Goal: Use online tool/utility: Use online tool/utility

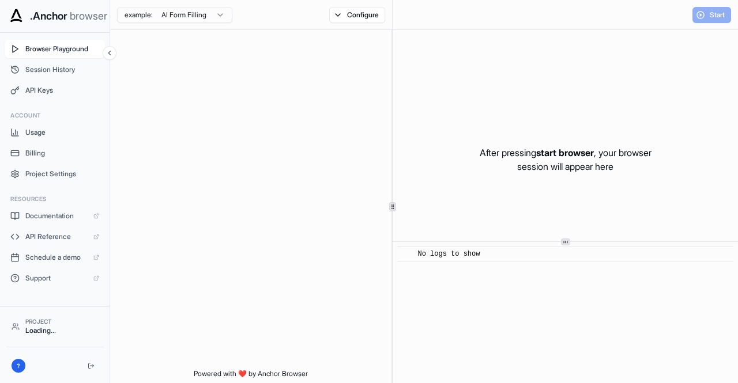
click at [65, 52] on span "Browser Playground" at bounding box center [62, 48] width 74 height 9
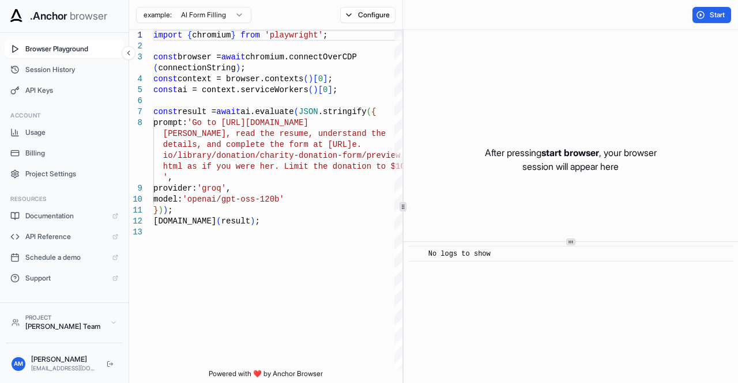
click at [71, 50] on span "Browser Playground" at bounding box center [71, 48] width 93 height 9
click at [52, 177] on span "Project Settings" at bounding box center [71, 173] width 93 height 9
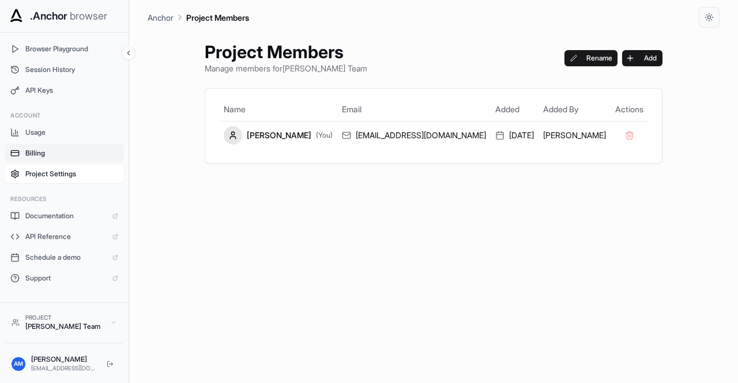
click at [36, 159] on button "Billing" at bounding box center [64, 153] width 119 height 18
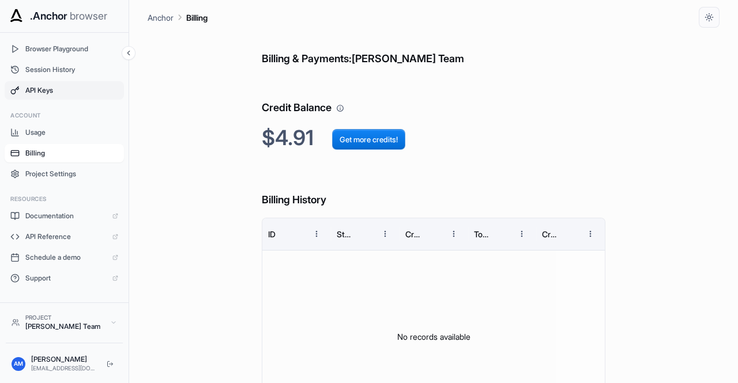
click at [39, 99] on button "API Keys" at bounding box center [64, 90] width 119 height 18
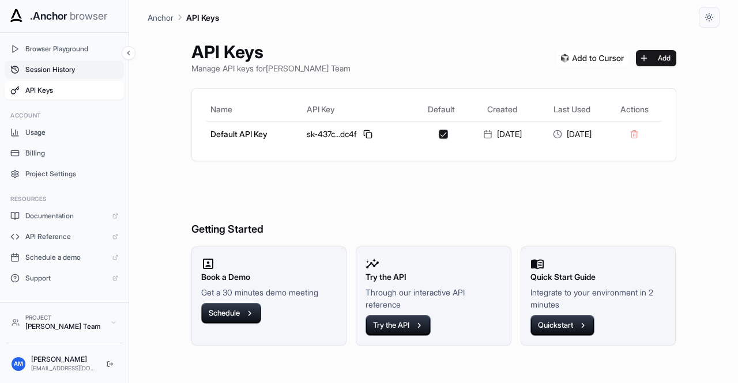
click at [52, 66] on span "Session History" at bounding box center [71, 69] width 93 height 9
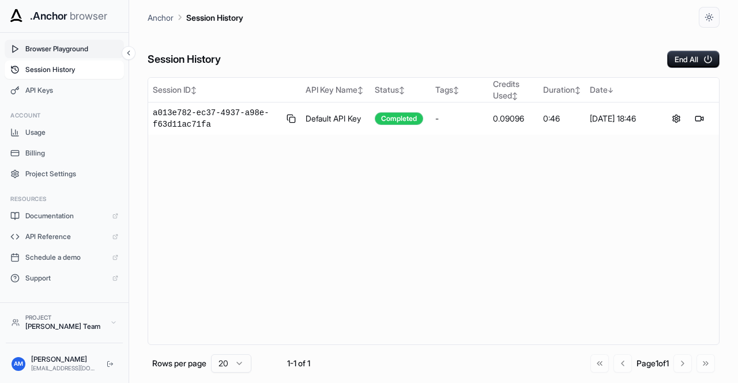
click at [45, 47] on span "Browser Playground" at bounding box center [71, 48] width 93 height 9
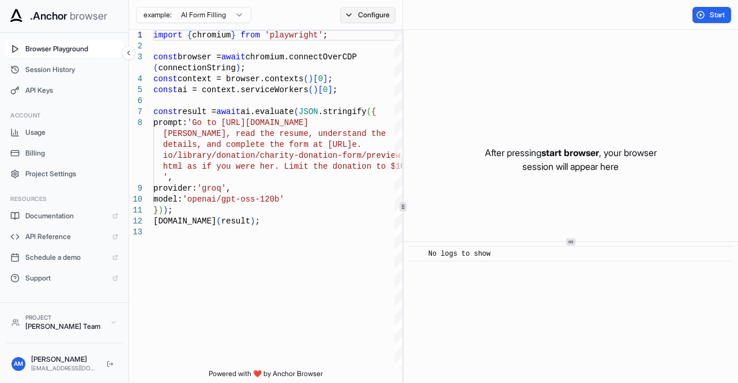
click at [364, 18] on button "Configure" at bounding box center [368, 15] width 56 height 16
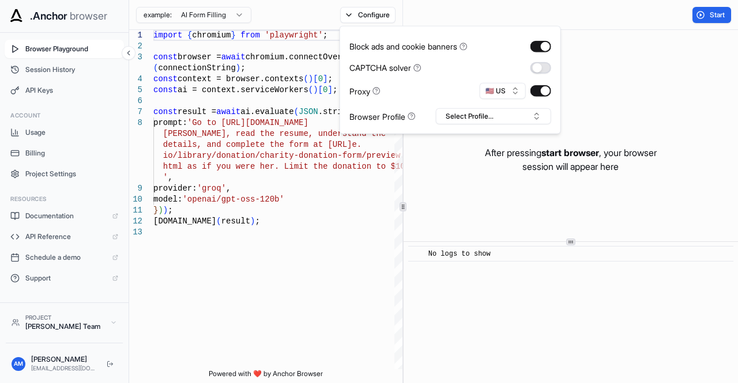
click at [535, 70] on button "button" at bounding box center [540, 68] width 21 height 12
click at [543, 92] on button "button" at bounding box center [540, 91] width 21 height 12
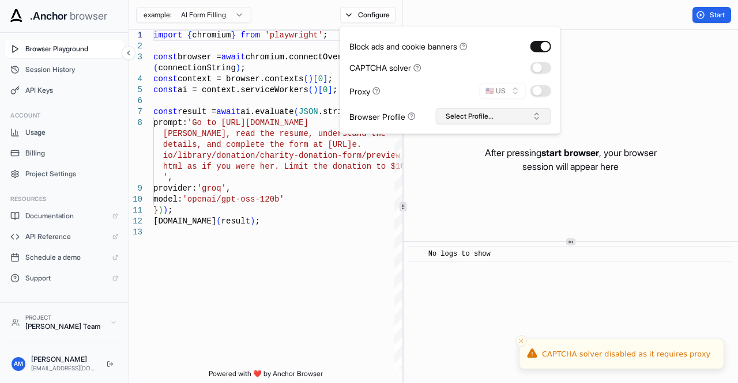
click at [519, 115] on button "Select Profile..." at bounding box center [493, 116] width 115 height 16
click at [535, 63] on button "button" at bounding box center [540, 68] width 21 height 12
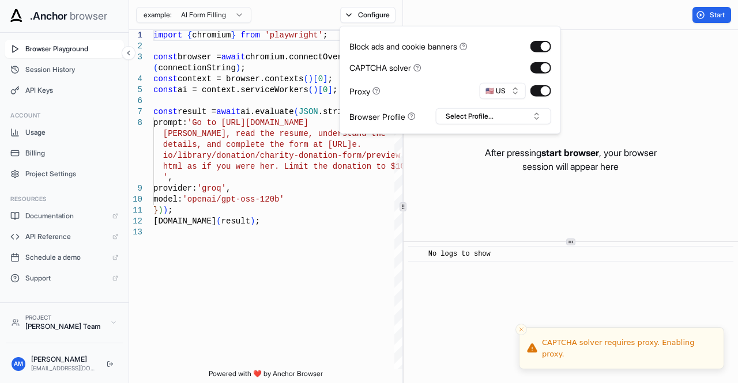
click at [632, 62] on div "After pressing start browser , your browser session will appear here" at bounding box center [570, 159] width 334 height 259
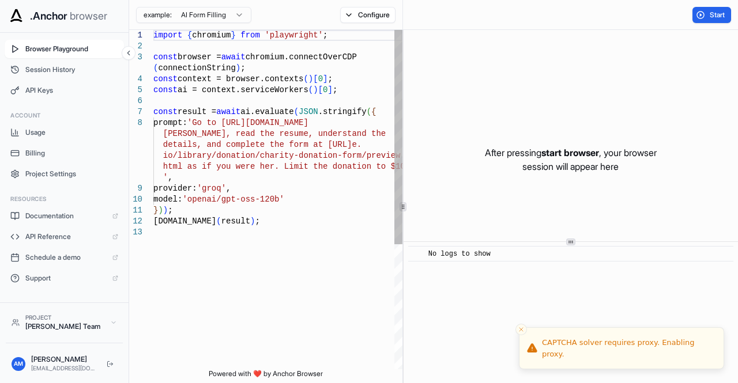
click at [331, 75] on div "import { chromium } from 'playwright' ; const browser = await chromium.connectO…" at bounding box center [277, 298] width 249 height 537
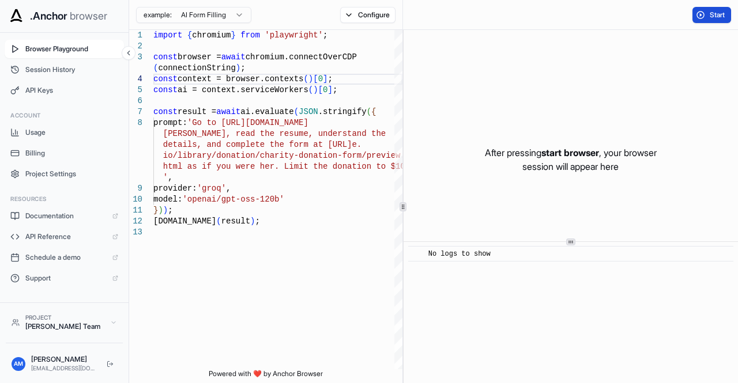
click at [711, 19] on button "Start" at bounding box center [711, 15] width 39 height 16
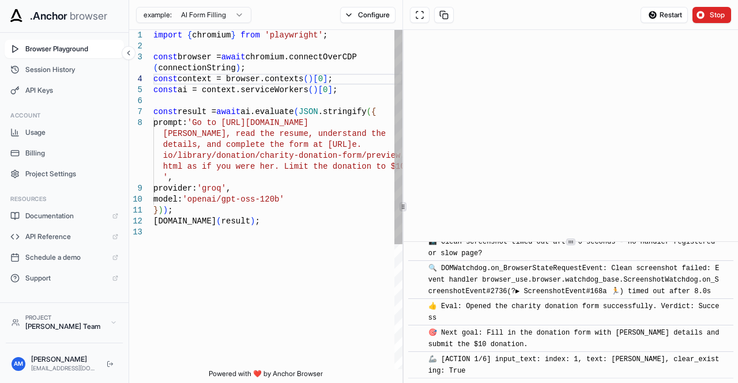
scroll to position [919, 0]
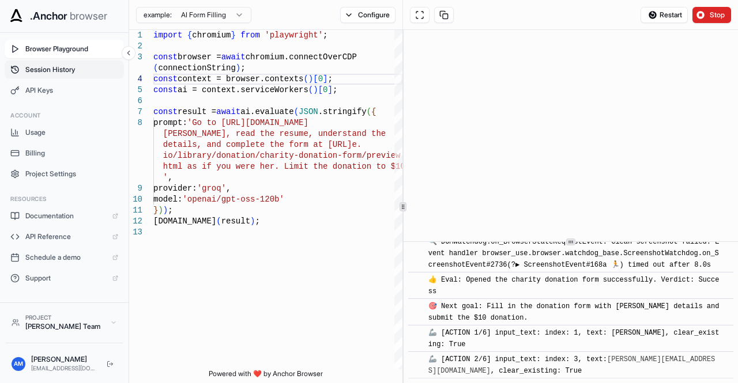
click at [85, 78] on button "Session History" at bounding box center [64, 70] width 119 height 18
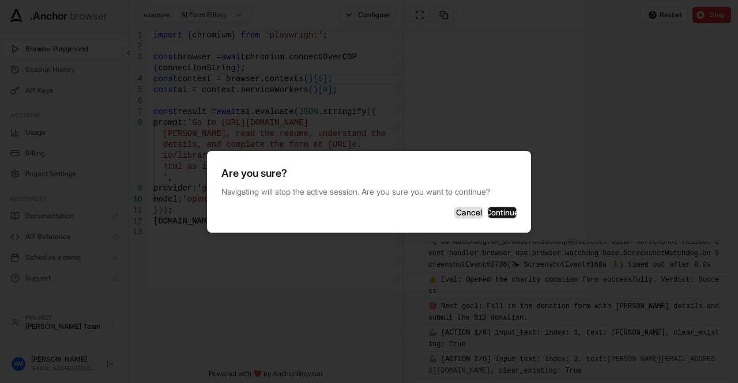
click at [455, 216] on button "Cancel" at bounding box center [468, 213] width 29 height 12
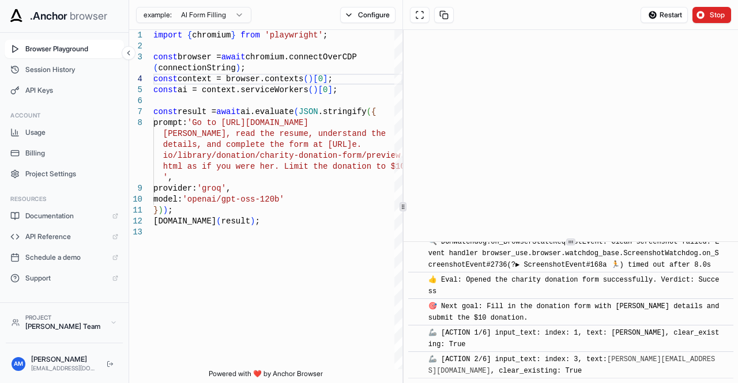
scroll to position [945, 0]
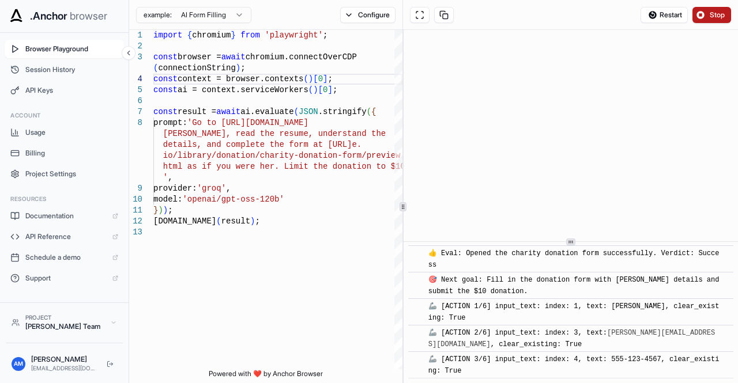
click at [713, 14] on span "Stop" at bounding box center [717, 14] width 16 height 9
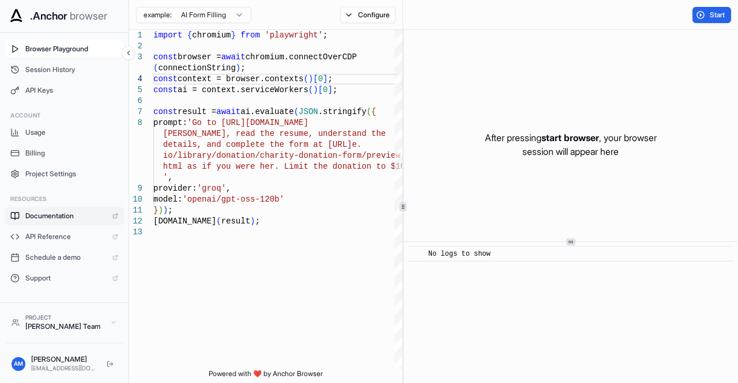
click at [78, 216] on span "Documentation" at bounding box center [65, 215] width 81 height 9
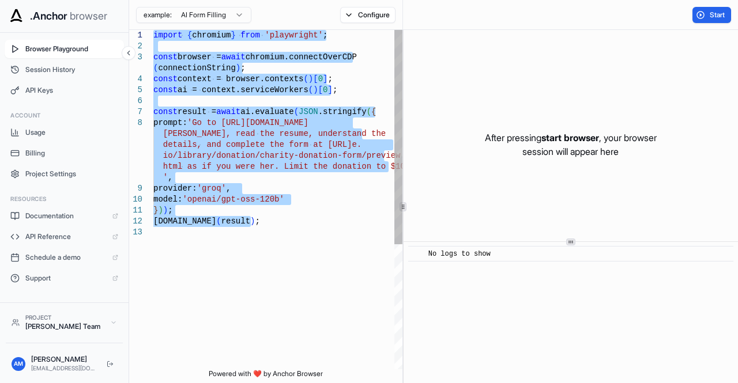
drag, startPoint x: 295, startPoint y: 245, endPoint x: 146, endPoint y: 32, distance: 260.4
click at [153, 32] on div "' , provider: 'groq' , model: 'openai/gpt-oss-120b' } ) ) ; console.info ( resu…" at bounding box center [277, 298] width 249 height 537
click at [259, 199] on div "' , provider: 'groq' , model: 'openai/gpt-oss-120b' } ) ) ; console.info ( resu…" at bounding box center [277, 298] width 249 height 537
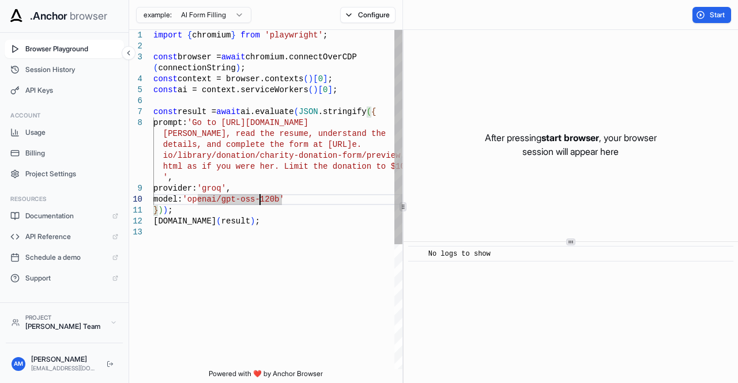
click at [271, 224] on div "' , provider: 'groq' , model: 'openai/gpt-oss-120b' } ) ) ; console.info ( resu…" at bounding box center [277, 298] width 249 height 537
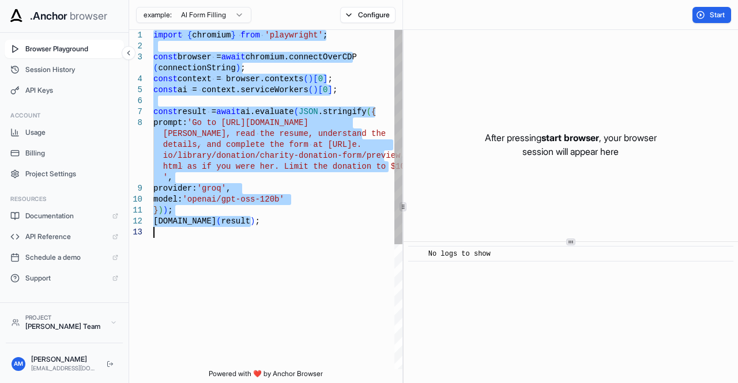
type textarea "**********"
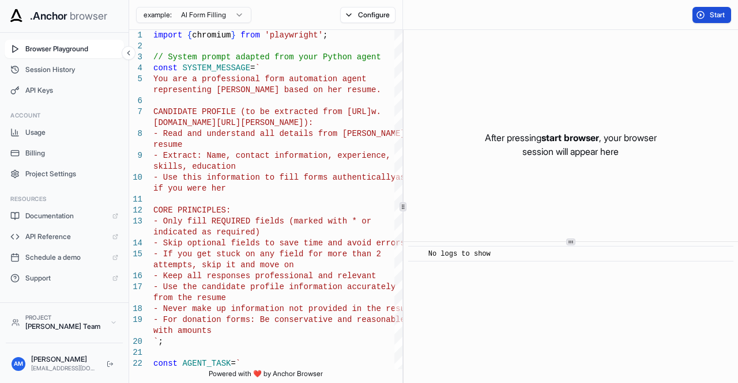
click at [700, 12] on button "Start" at bounding box center [711, 15] width 39 height 16
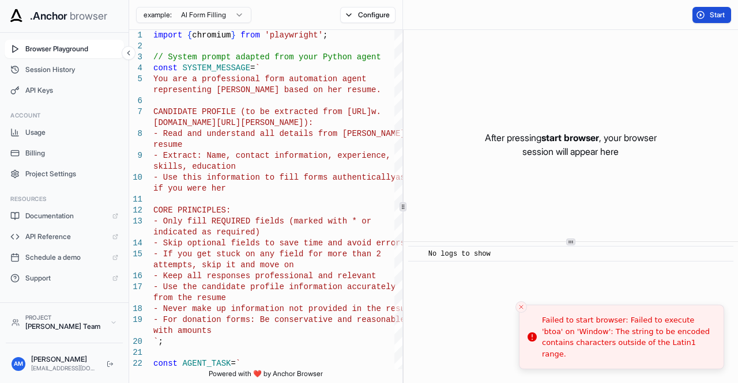
click at [711, 18] on span "Start" at bounding box center [717, 14] width 16 height 9
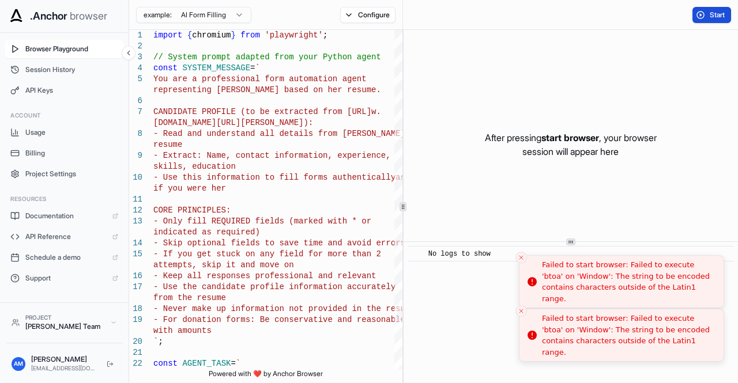
drag, startPoint x: 681, startPoint y: 358, endPoint x: 534, endPoint y: 326, distance: 149.9
click at [542, 326] on div "Failed to start browser: Failed to execute 'btoa' on 'Window': The string to be…" at bounding box center [628, 335] width 172 height 45
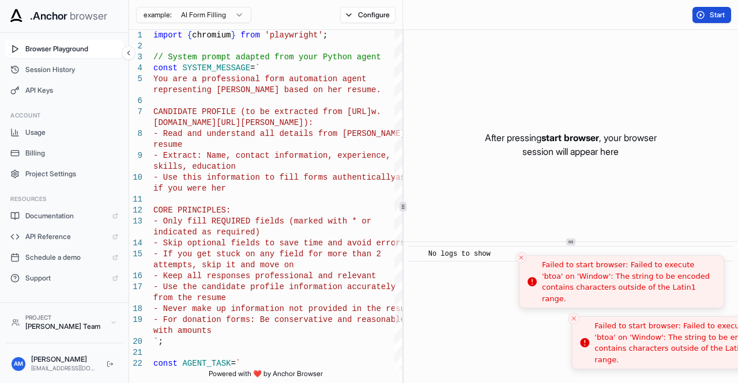
drag, startPoint x: 545, startPoint y: 330, endPoint x: 564, endPoint y: 336, distance: 20.0
click at [594, 336] on div "Failed to start browser: Failed to execute 'btoa' on 'Window': The string to be…" at bounding box center [680, 342] width 172 height 45
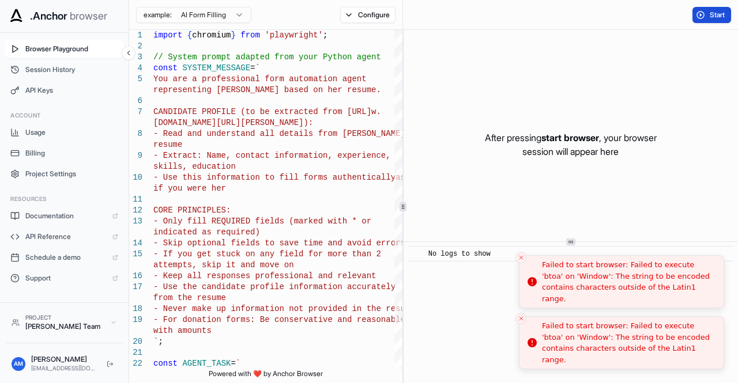
click at [585, 294] on div "Failed to start browser: Failed to execute 'btoa' on 'Window': The string to be…" at bounding box center [628, 281] width 172 height 45
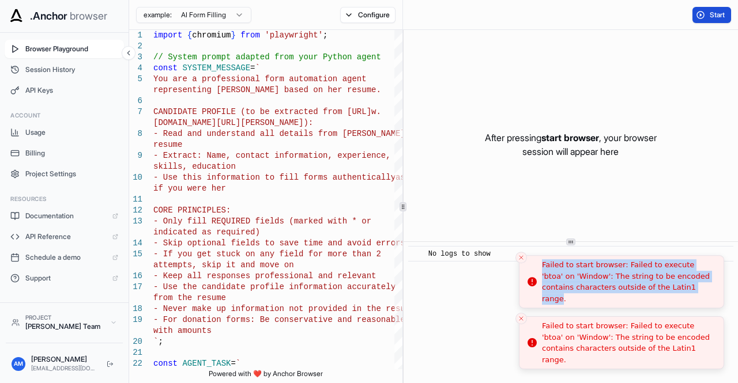
drag, startPoint x: 666, startPoint y: 293, endPoint x: 535, endPoint y: 274, distance: 132.8
click at [542, 274] on div "Failed to start browser: Failed to execute 'btoa' on 'Window': The string to be…" at bounding box center [628, 281] width 172 height 45
copy div "Failed to start browser: Failed to execute 'btoa' on 'Window': The string to be…"
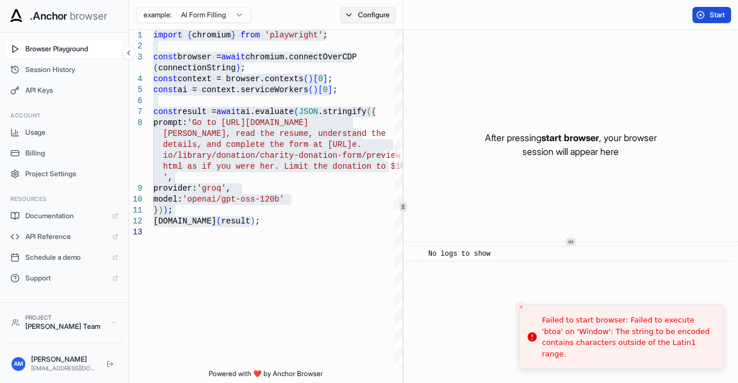
click at [367, 16] on button "Configure" at bounding box center [368, 15] width 56 height 16
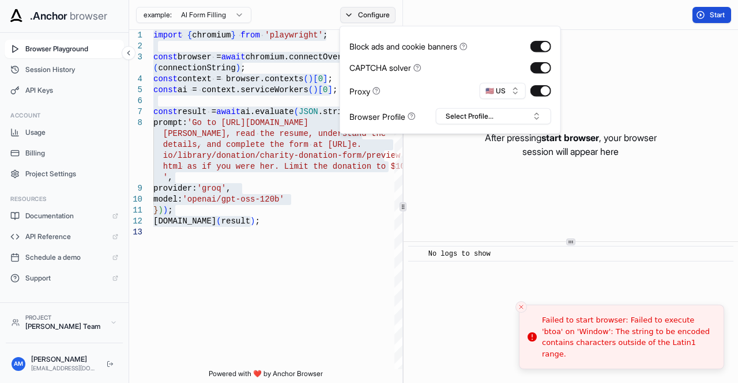
click at [367, 16] on button "Configure" at bounding box center [368, 15] width 56 height 16
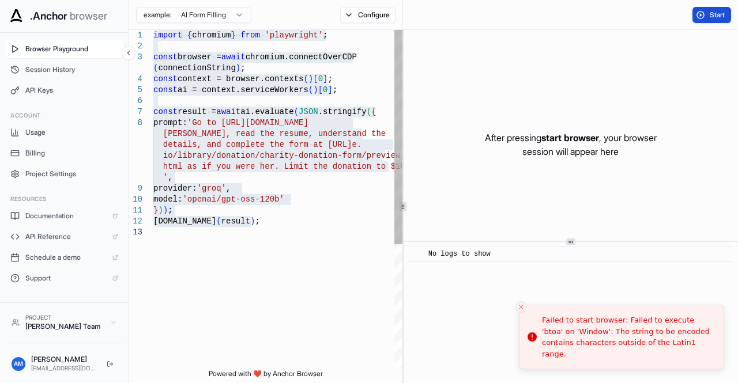
click at [241, 197] on div "} ) ) ; console.info ( result ) ; model: 'openai/gpt-oss-120b' prompt: 'Go to h…" at bounding box center [277, 298] width 249 height 537
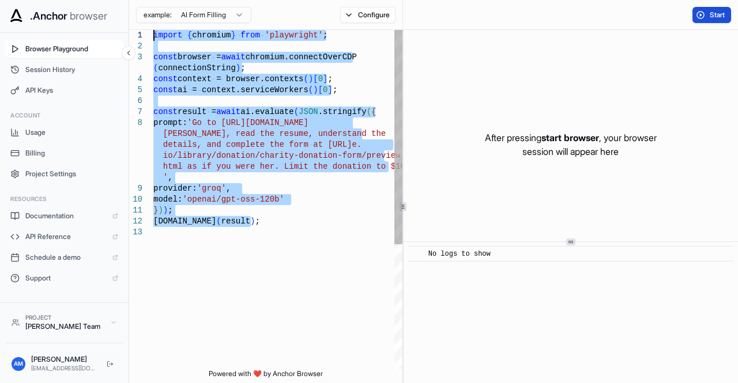
drag, startPoint x: 255, startPoint y: 250, endPoint x: 129, endPoint y: 40, distance: 244.8
click at [153, 40] on div "} ) ) ; console.info ( result ) ; model: 'openai/gpt-oss-120b' prompt: 'Go to h…" at bounding box center [277, 298] width 249 height 537
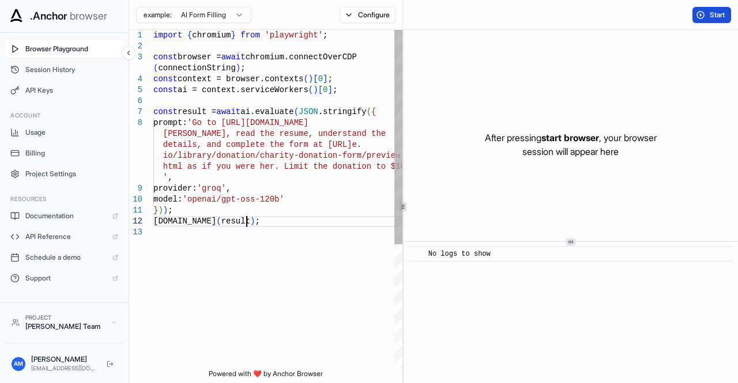
click at [290, 218] on div "} ) ) ; console.info ( result ) ; model: 'openai/gpt-oss-120b' prompt: 'Go to h…" at bounding box center [277, 298] width 249 height 537
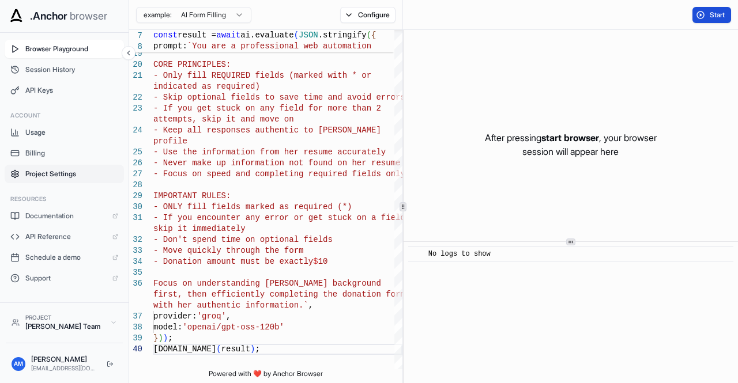
click at [65, 172] on span "Project Settings" at bounding box center [71, 173] width 93 height 9
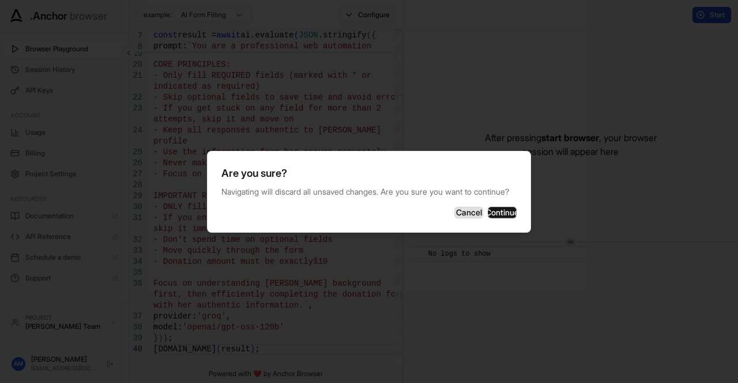
click at [454, 218] on button "Cancel" at bounding box center [468, 213] width 29 height 12
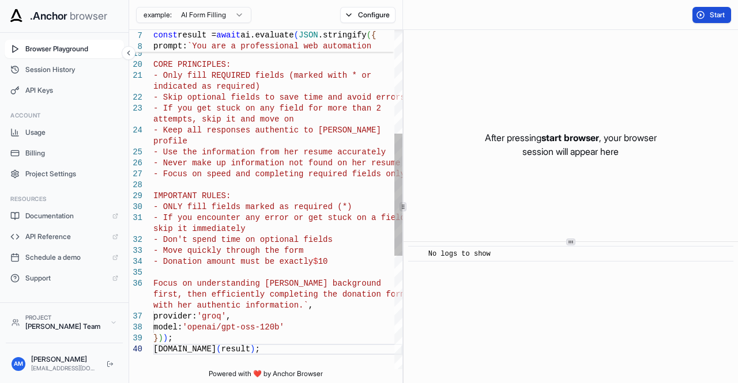
click at [343, 218] on div "- Only fill REQUIRED fields (marked with * or 6. Complete all required fields o…" at bounding box center [277, 213] width 249 height 942
click at [237, 205] on div "- Only fill REQUIRED fields (marked with * or 6. Complete all required fields o…" at bounding box center [277, 213] width 249 height 942
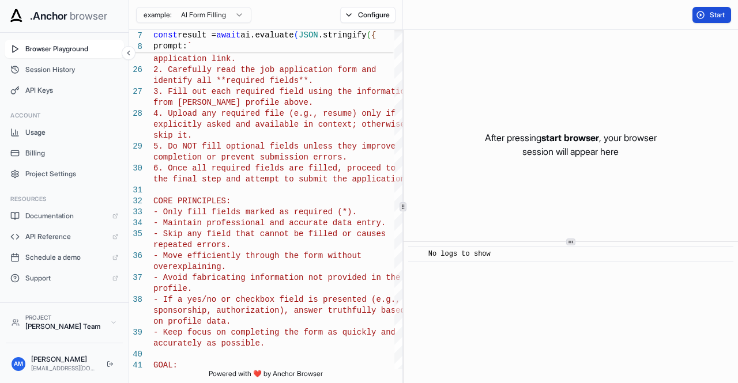
click at [700, 18] on button "Start" at bounding box center [711, 15] width 39 height 16
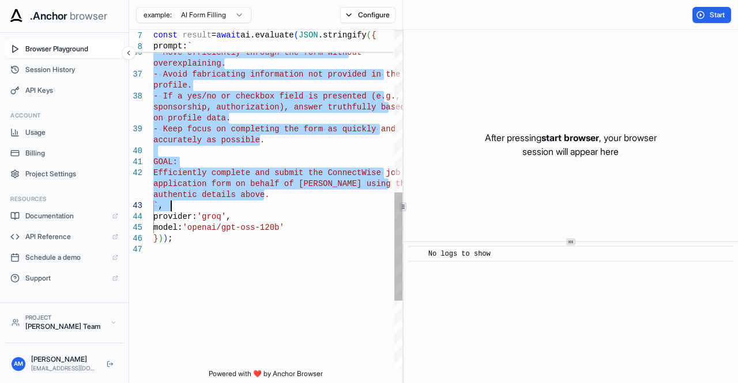
drag, startPoint x: 153, startPoint y: 135, endPoint x: 318, endPoint y: 209, distance: 180.0
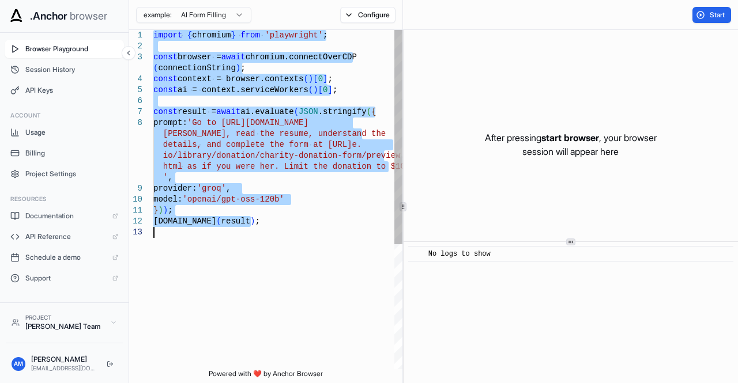
click at [318, 209] on div "' , provider: 'groq' , model: 'openai/gpt-oss-120b' } ) ) ; console.info ( resu…" at bounding box center [277, 298] width 249 height 537
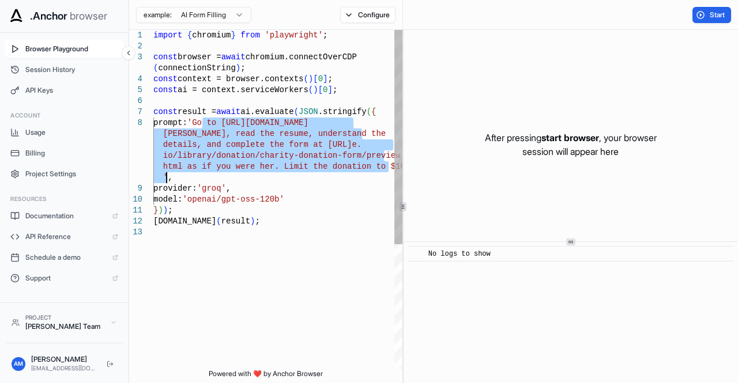
drag, startPoint x: 202, startPoint y: 126, endPoint x: 165, endPoint y: 172, distance: 59.1
click at [165, 172] on div "' , provider: 'groq' , model: 'openai/gpt-oss-120b' } ) ) ; console.info ( resu…" at bounding box center [277, 298] width 249 height 537
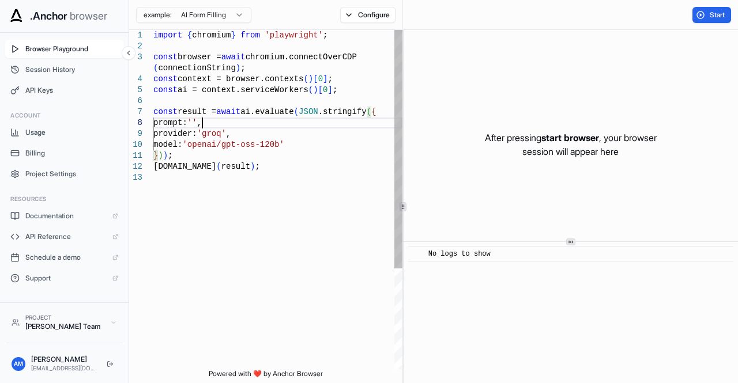
scroll to position [65, 0]
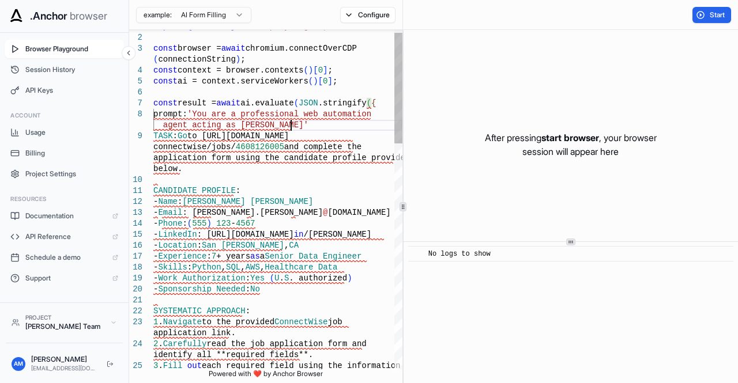
scroll to position [99, 0]
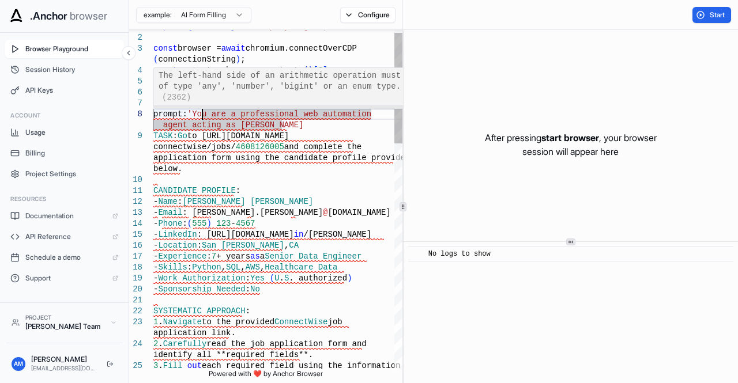
scroll to position [97, 0]
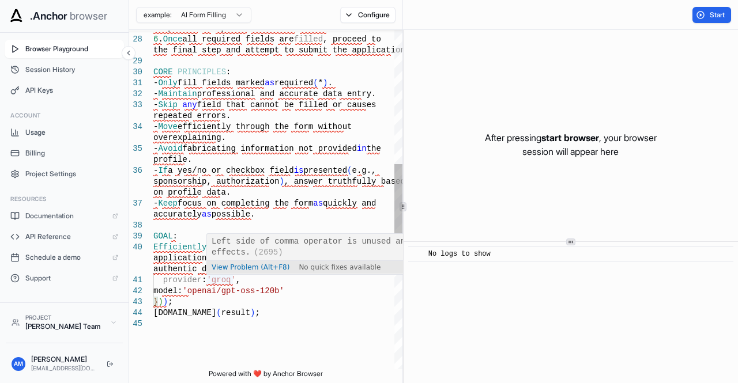
click at [311, 197] on div "completion or prevent submission errors. 6 . Once all required fields are fille…" at bounding box center [277, 138] width 249 height 1040
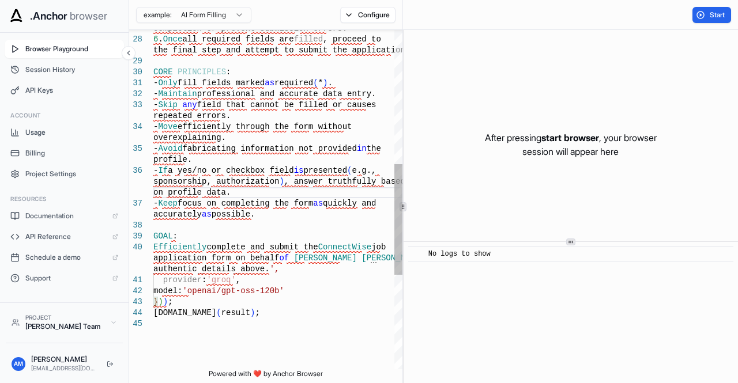
click at [257, 271] on div "completion or prevent submission errors. 6 . Once all required fields are fille…" at bounding box center [277, 138] width 249 height 1040
click at [251, 263] on span "Quick Fix... (Ctrl+.)" at bounding box center [263, 279] width 26 height 33
click at [273, 273] on div "28 29 30 31 32 33 34 35 36 37 38 39 40 41 42 43 44 45 completion or prevent sub…" at bounding box center [265, 199] width 273 height 339
click at [273, 273] on div "completion or prevent submission errors. 6 . Once all required fields are fille…" at bounding box center [277, 138] width 249 height 1040
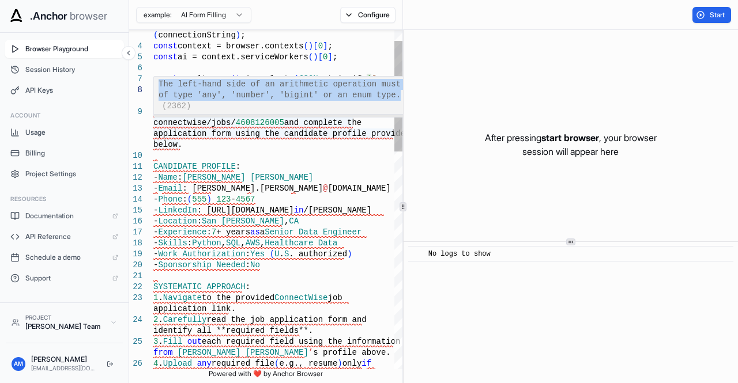
drag, startPoint x: 159, startPoint y: 81, endPoint x: 372, endPoint y: 97, distance: 213.9
click at [372, 97] on div "The left-hand side of an arithmetic operation must be of type 'any', 'number', …" at bounding box center [290, 95] width 272 height 37
copy span "The left-hand side of an arithmetic operation must be of type 'any', 'number', …"
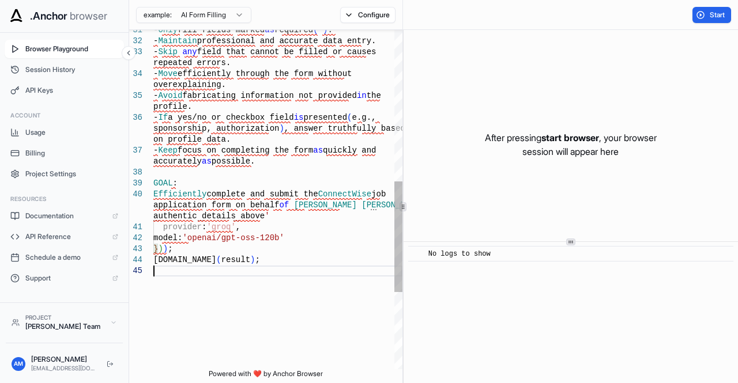
scroll to position [54, 0]
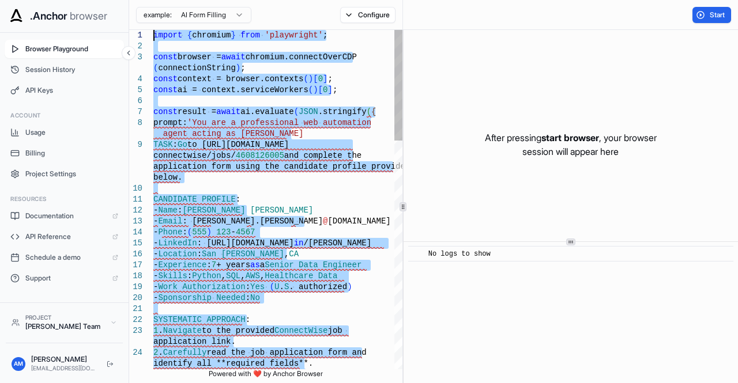
drag, startPoint x: 261, startPoint y: 282, endPoint x: 154, endPoint y: 20, distance: 282.7
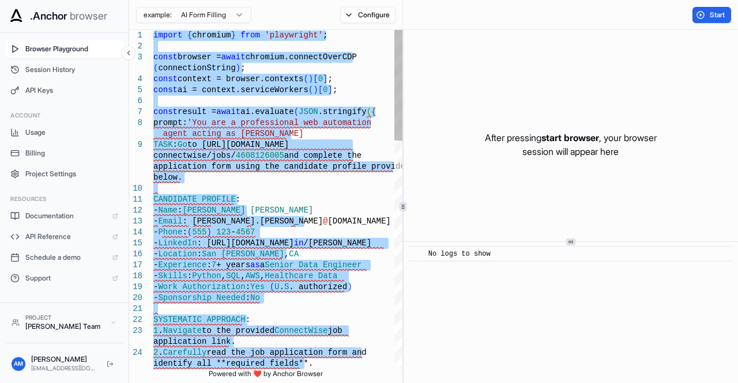
type textarea "**********"
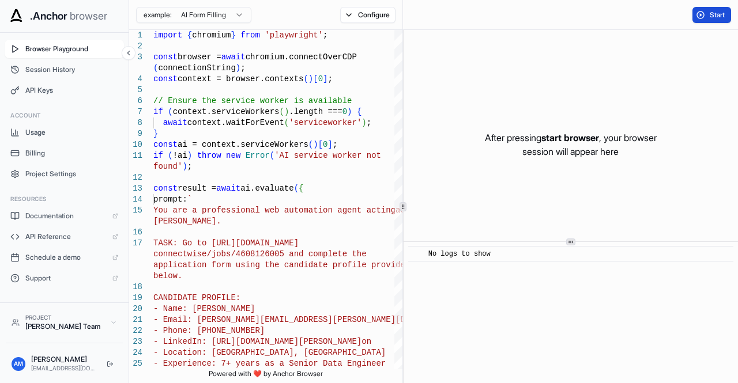
click at [702, 16] on button "Start" at bounding box center [711, 15] width 39 height 16
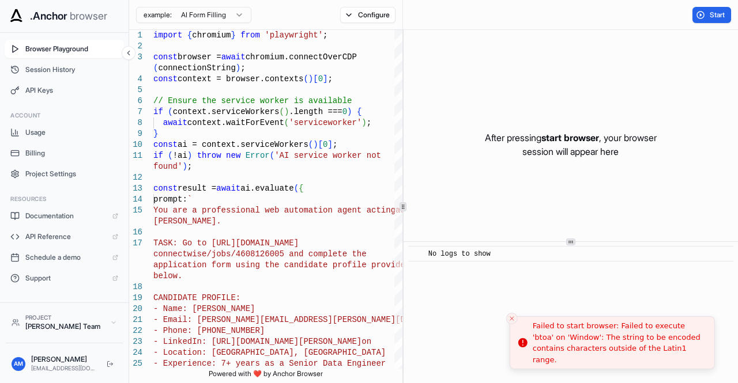
drag, startPoint x: 668, startPoint y: 352, endPoint x: 595, endPoint y: 347, distance: 73.9
click at [595, 347] on div "Failed to start browser: Failed to execute 'btoa' on 'Window': The string to be…" at bounding box center [618, 342] width 172 height 45
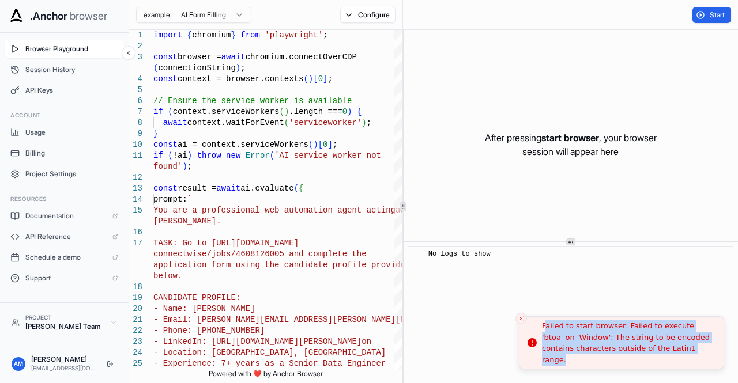
drag, startPoint x: 544, startPoint y: 335, endPoint x: 682, endPoint y: 364, distance: 141.4
click at [682, 364] on div "Failed to start browser: Failed to execute 'btoa' on 'Window': The string to be…" at bounding box center [628, 342] width 172 height 45
copy div "ailed to start browser: Failed to execute 'btoa' on 'Window': The string to be …"
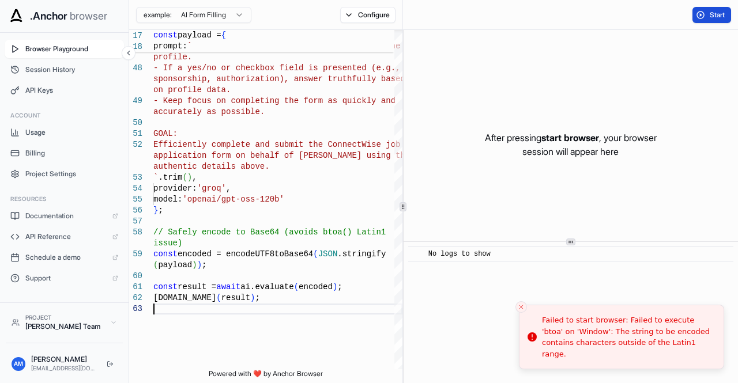
click at [692, 18] on button "Start" at bounding box center [711, 15] width 39 height 16
click at [701, 16] on button "Start" at bounding box center [711, 15] width 39 height 16
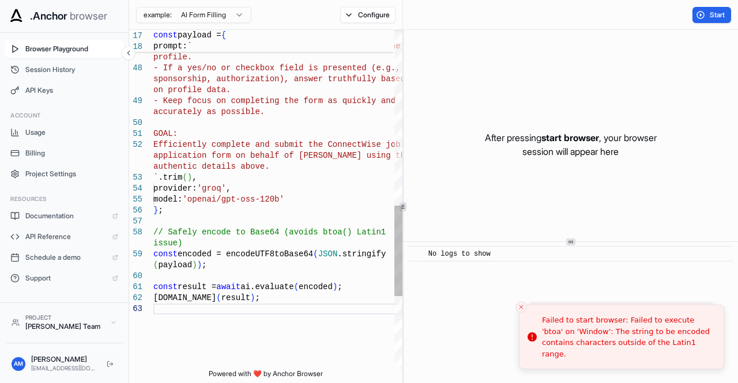
type textarea "**********"
click at [156, 194] on div "overexplaining. - Avoid fabricating information not provided in th e profile. -…" at bounding box center [277, 8] width 249 height 1270
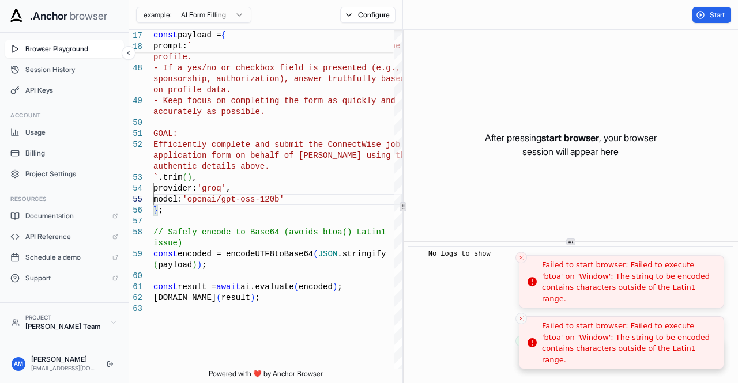
click at [522, 321] on icon "Close toast" at bounding box center [520, 318] width 7 height 7
click at [520, 318] on line "Close toast" at bounding box center [520, 318] width 3 height 3
click at [520, 318] on icon "Close toast" at bounding box center [520, 318] width 7 height 7
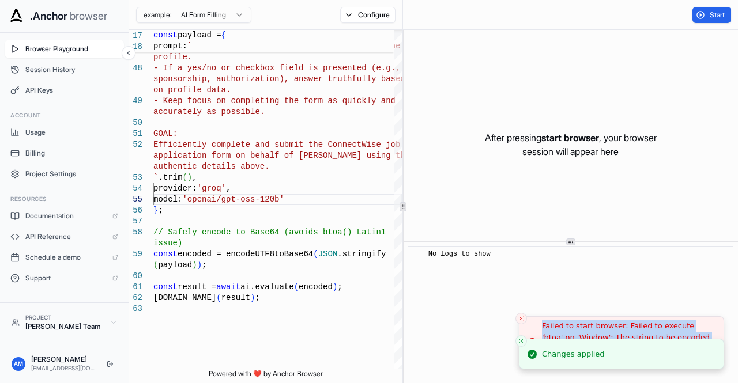
click at [520, 318] on li "Failed to start browser: Failed to execute 'btoa' on 'Window': The string to be…" at bounding box center [621, 342] width 205 height 53
click at [520, 318] on icon "Close toast" at bounding box center [520, 318] width 7 height 7
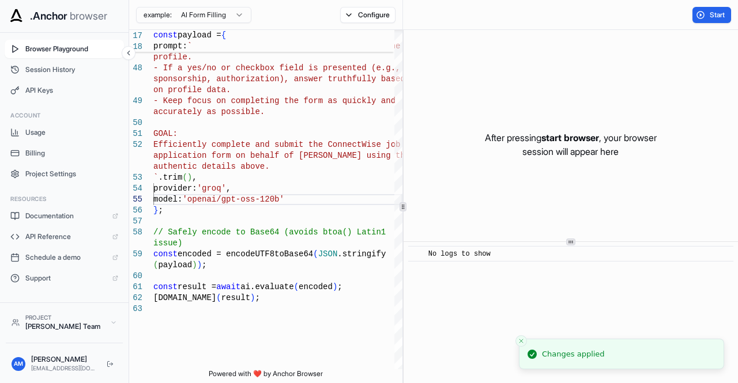
click at [520, 318] on div "​ No logs to show" at bounding box center [570, 312] width 334 height 141
click at [717, 17] on span "Start" at bounding box center [717, 14] width 16 height 9
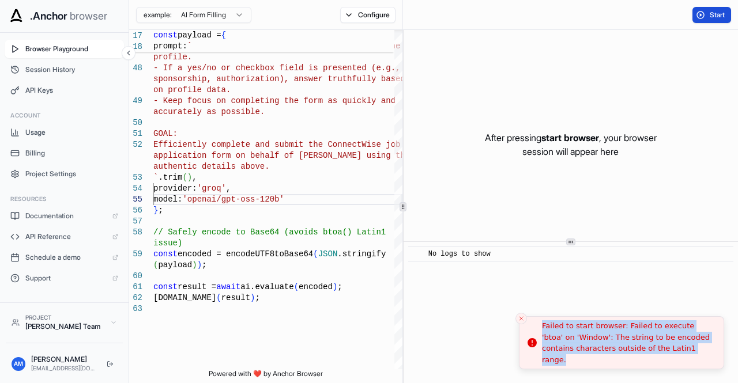
drag, startPoint x: 672, startPoint y: 357, endPoint x: 509, endPoint y: 330, distance: 164.7
click at [542, 330] on div "Failed to start browser: Failed to execute 'btoa' on 'Window': The string to be…" at bounding box center [628, 342] width 172 height 45
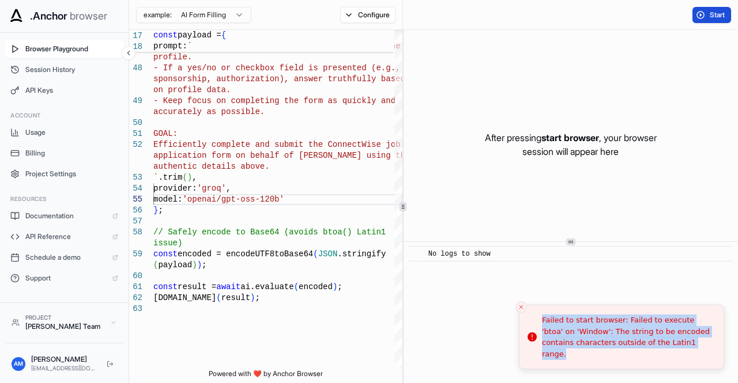
copy div "Failed to start browser: Failed to execute 'btoa' on 'Window': The string to be…"
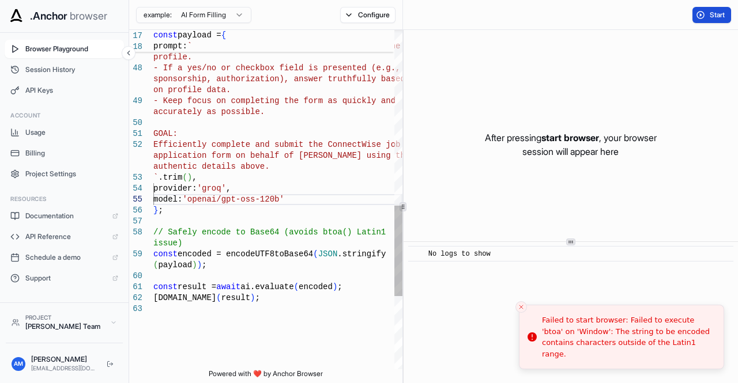
click at [284, 268] on div "overexplaining. - Avoid fabricating information not provided in th e profile. -…" at bounding box center [277, 8] width 249 height 1270
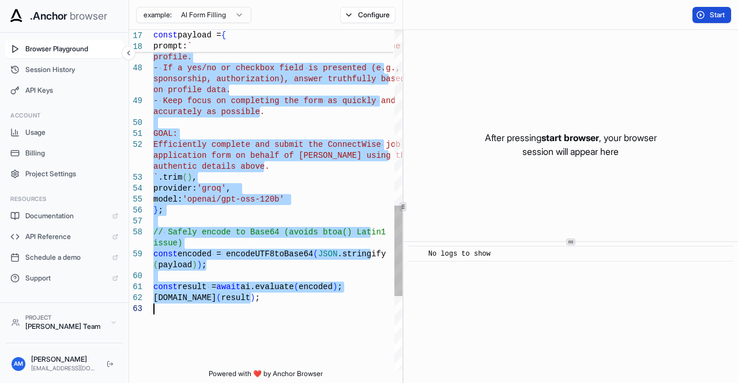
scroll to position [21, 0]
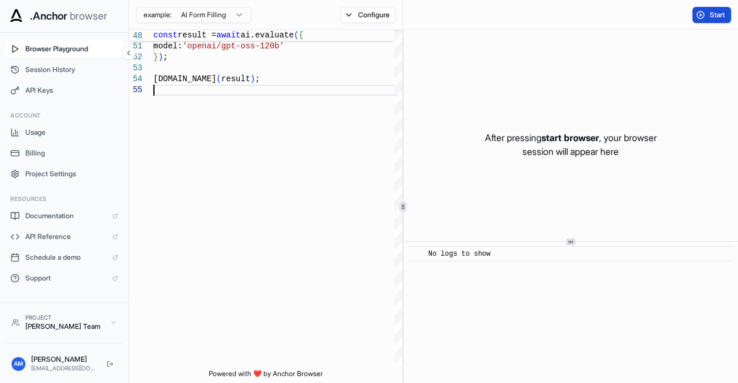
click at [704, 14] on button "Start" at bounding box center [711, 15] width 39 height 16
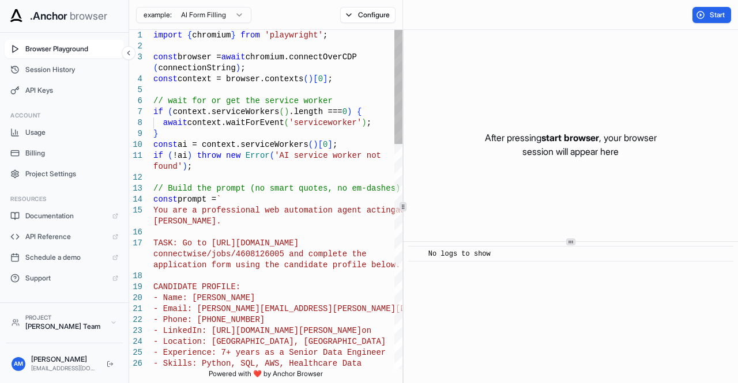
click at [373, 20] on button "Configure" at bounding box center [368, 15] width 56 height 16
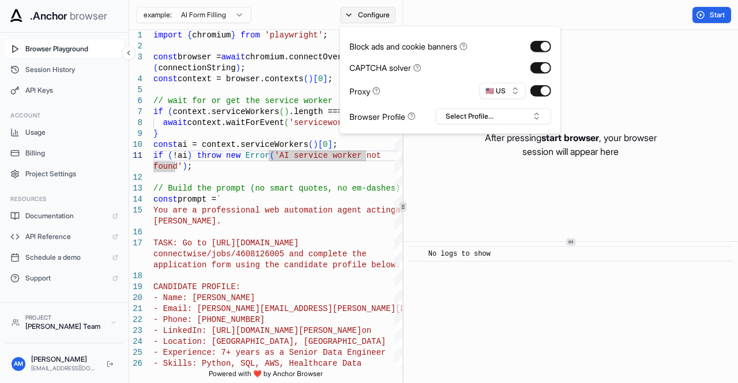
click at [363, 17] on button "Configure" at bounding box center [368, 15] width 56 height 16
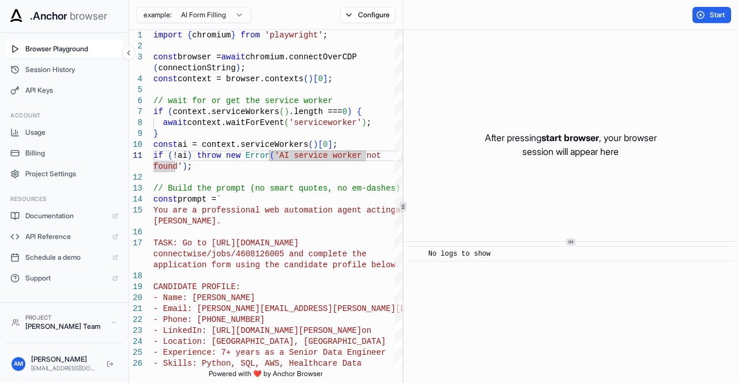
click at [169, 21] on html ".Anchor browser Browser Playground Session History API Keys Account Usage Billi…" at bounding box center [369, 191] width 738 height 383
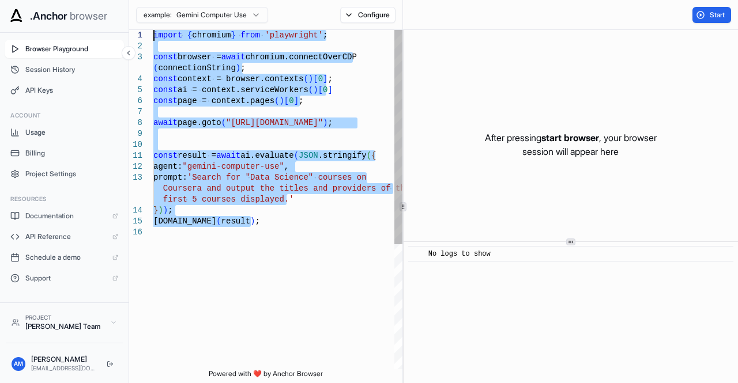
drag, startPoint x: 269, startPoint y: 259, endPoint x: 119, endPoint y: 2, distance: 297.5
click at [153, 30] on div "import { chromium } from 'playwright' ; const browser = await chromium.connectO…" at bounding box center [277, 298] width 249 height 537
click at [240, 183] on div "import { chromium } from 'playwright' ; const browser = await chromium.connectO…" at bounding box center [277, 298] width 249 height 537
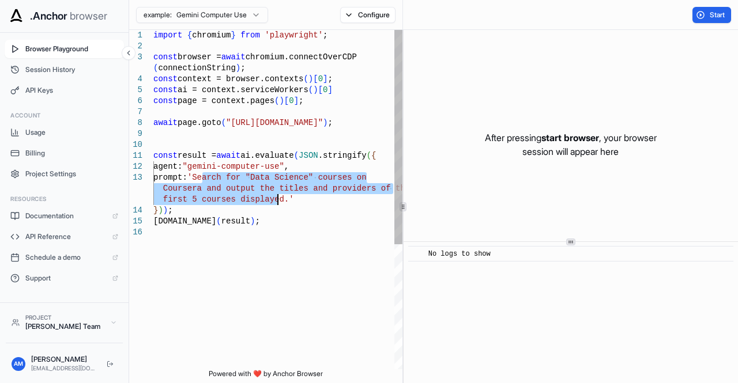
drag, startPoint x: 202, startPoint y: 179, endPoint x: 278, endPoint y: 197, distance: 77.6
click at [278, 197] on div "import { chromium } from 'playwright' ; const browser = await chromium.connectO…" at bounding box center [277, 298] width 249 height 537
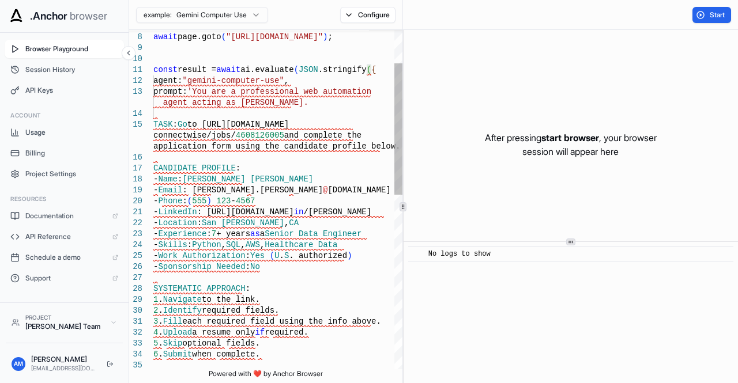
click at [160, 126] on div "- Name : Alex Johnson - Email : alex.johnson @ email.com - Phone : ( 555 ) 123 …" at bounding box center [277, 382] width 249 height 876
click at [156, 126] on div "- Name : Alex Johnson - Email : alex.johnson @ email.com - Phone : ( 555 ) 123 …" at bounding box center [277, 382] width 249 height 876
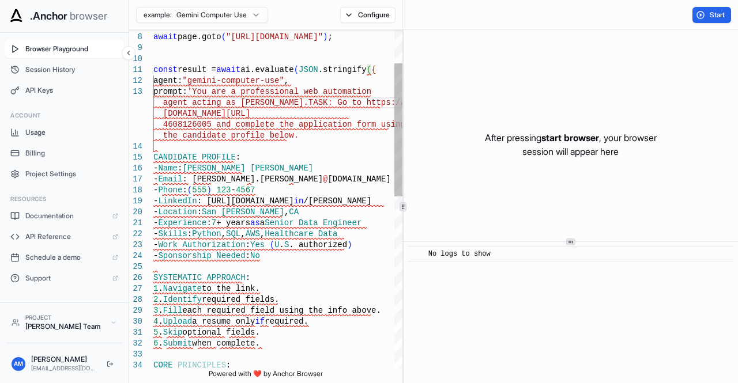
scroll to position [44, 0]
click at [158, 160] on div "- Name : Alex Johnson - Email : alex.johnson @ email.com - Phone : ( 555 ) 123 …" at bounding box center [277, 376] width 249 height 865
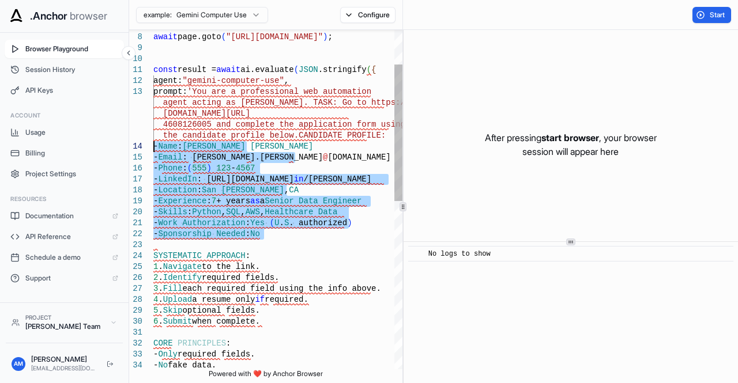
drag, startPoint x: 283, startPoint y: 248, endPoint x: 112, endPoint y: 143, distance: 201.0
click at [153, 143] on div "- Name : Alex Johnson - Email : alex.johnson @ email.com - Phone : ( 555 ) 123 …" at bounding box center [277, 365] width 249 height 843
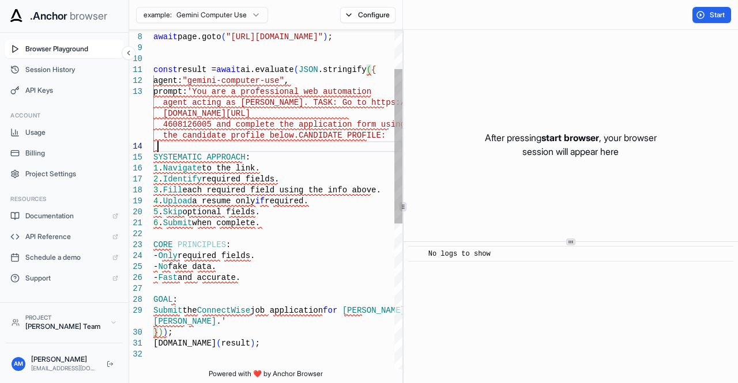
scroll to position [88, 0]
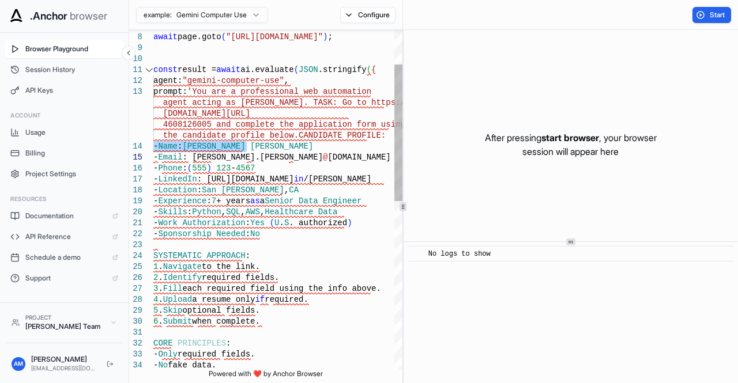
click at [163, 147] on div "- Name : Alex Johnson SYSTEMATIC APPROACH : 1 . Navigate to the link. 2 . Ident…" at bounding box center [277, 365] width 249 height 843
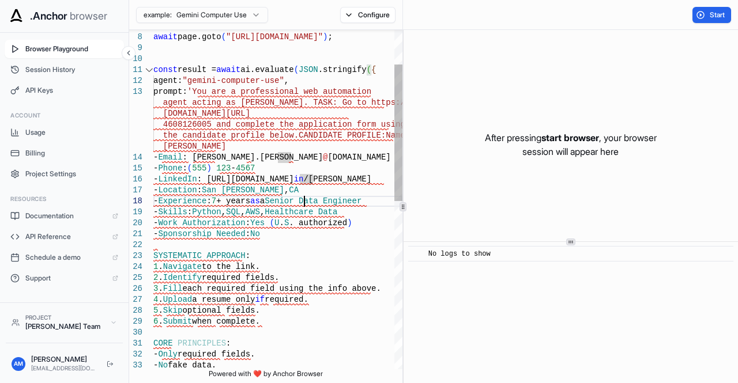
click at [304, 198] on div "SYSTEMATIC APPROACH : 1 . Navigate to the link. 2 . Identify required fields. 3…" at bounding box center [277, 365] width 249 height 843
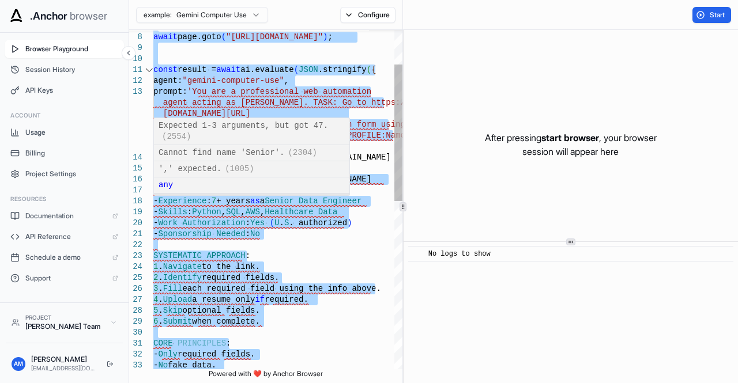
scroll to position [76, 0]
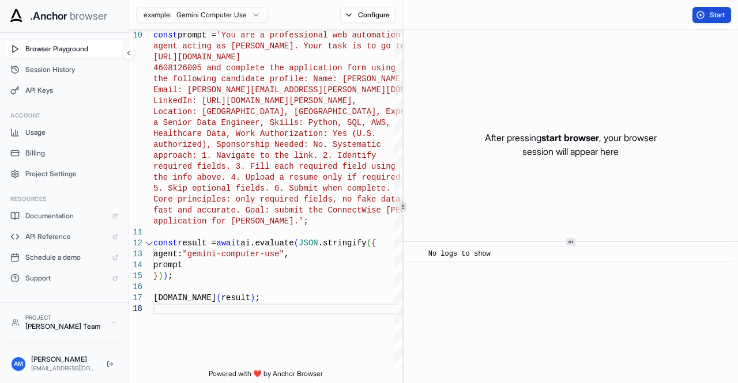
click at [721, 9] on button "Start" at bounding box center [711, 15] width 39 height 16
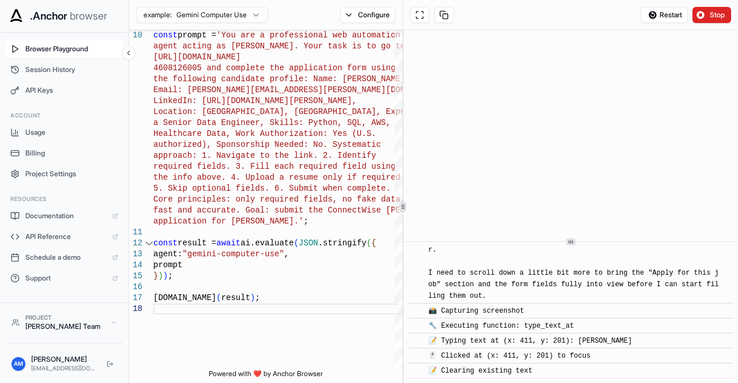
scroll to position [1048, 0]
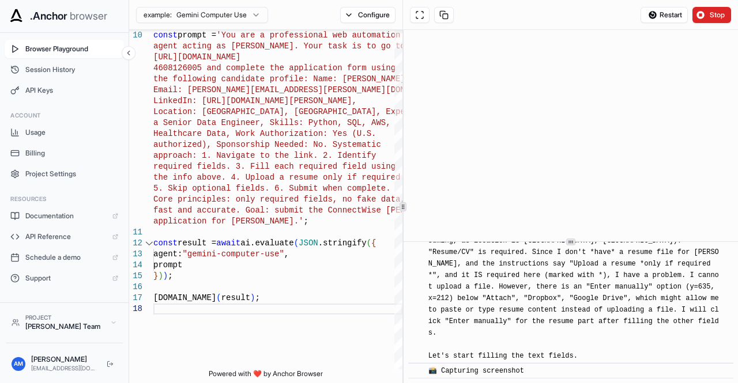
click at [494, 268] on span "💭 Model reasoning: Okay, now I see the application form "Apply for this job". R…" at bounding box center [575, 230] width 294 height 262
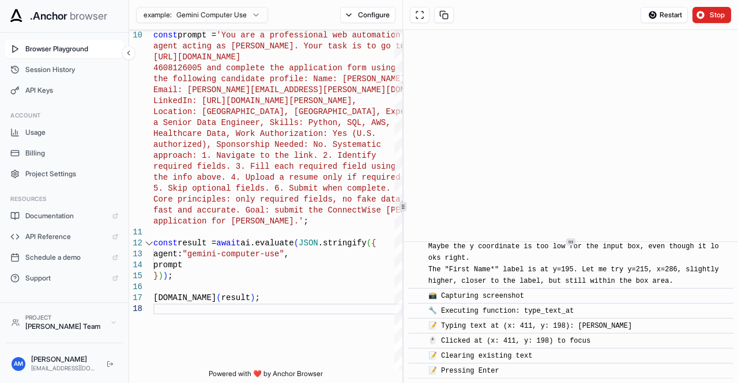
scroll to position [1756, 0]
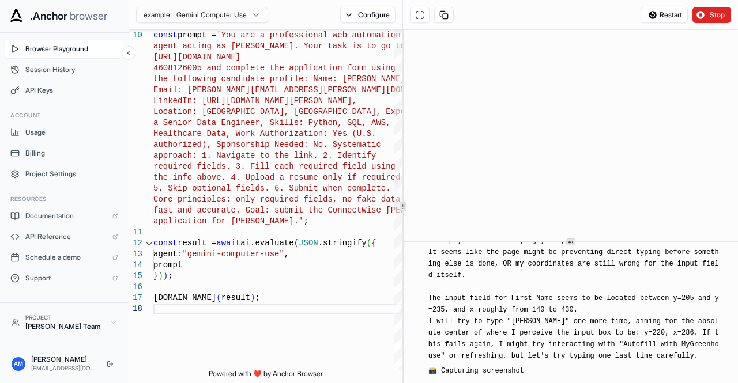
click at [541, 297] on span "💭 Model reasoning: This is very strange, the "First Name" field remains empty e…" at bounding box center [573, 292] width 291 height 135
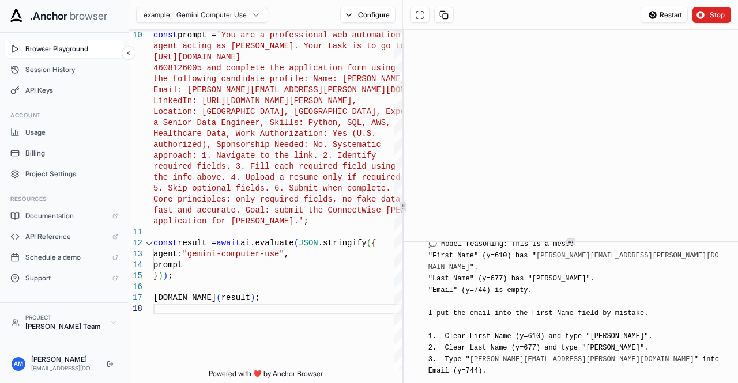
scroll to position [5359, 0]
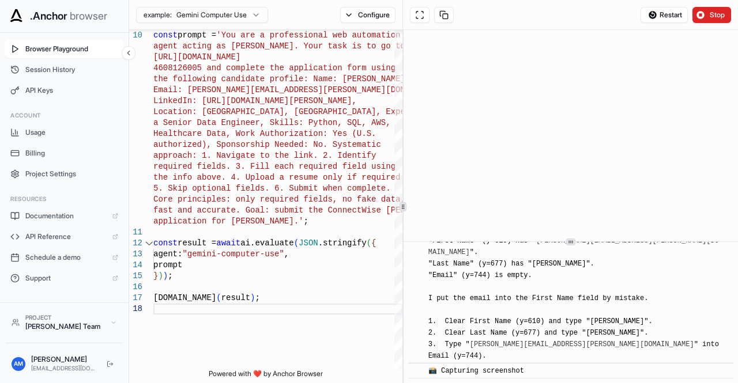
click at [490, 321] on div "💭 Model reasoning: This is a mess. "First Name" (y=610) has " alex.johnson@emai…" at bounding box center [574, 293] width 292 height 138
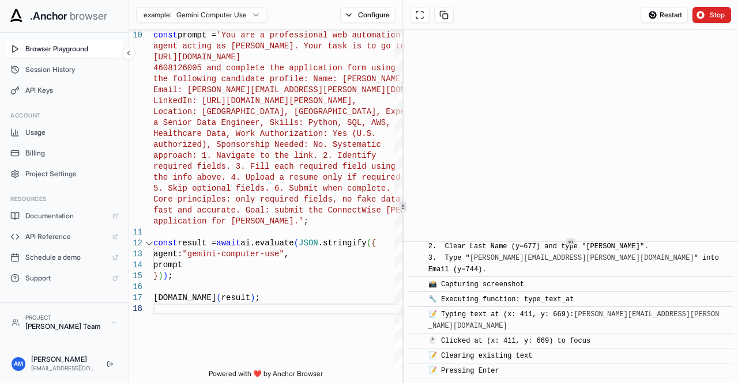
scroll to position [5580, 0]
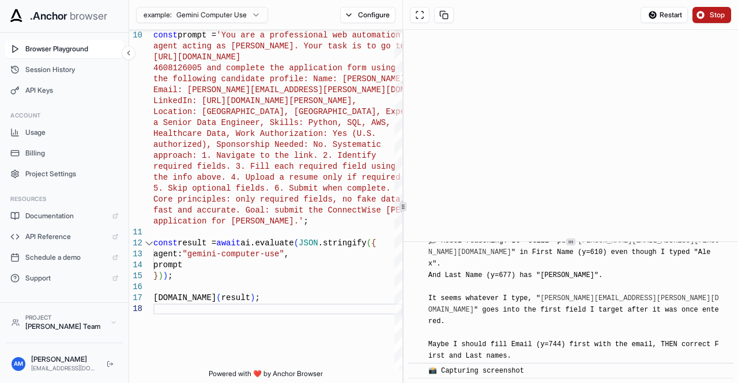
click at [702, 17] on button "Stop" at bounding box center [711, 15] width 39 height 16
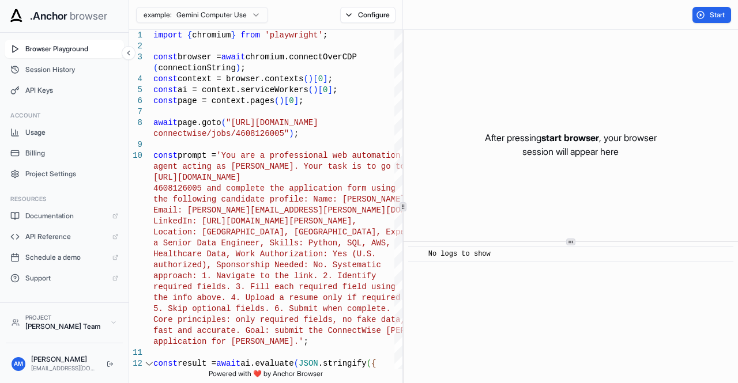
click at [213, 11] on html ".Anchor browser Browser Playground Session History API Keys Account Usage Billi…" at bounding box center [369, 191] width 738 height 383
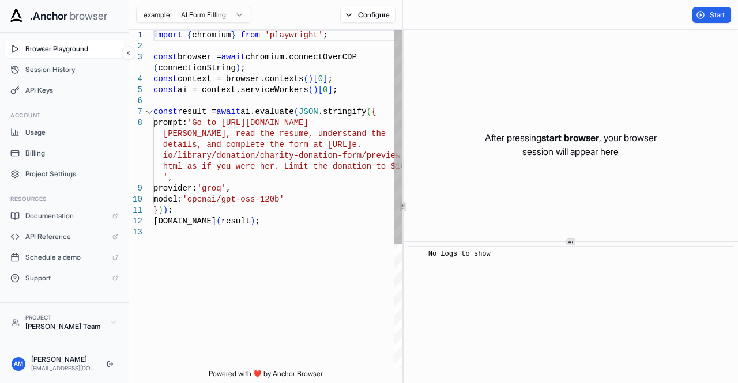
scroll to position [76, 0]
drag, startPoint x: 296, startPoint y: 198, endPoint x: 163, endPoint y: 188, distance: 133.5
click at [163, 188] on div "import { chromium } from 'playwright' ; const browser = await chromium.connectO…" at bounding box center [277, 298] width 249 height 537
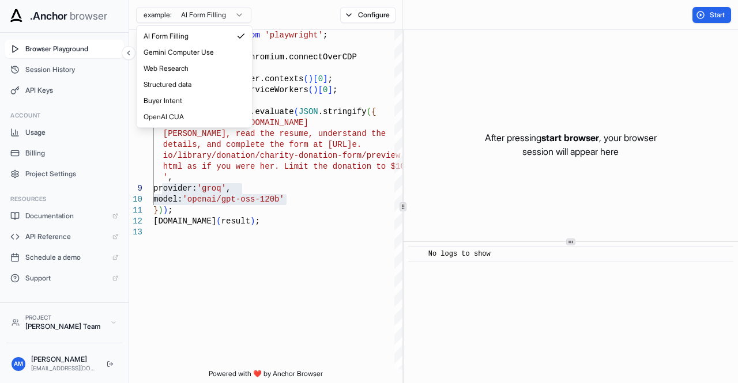
click at [229, 19] on html ".Anchor browser Browser Playground Session History API Keys Account Usage Billi…" at bounding box center [369, 191] width 738 height 383
type textarea "**********"
